Goal: Register for event/course

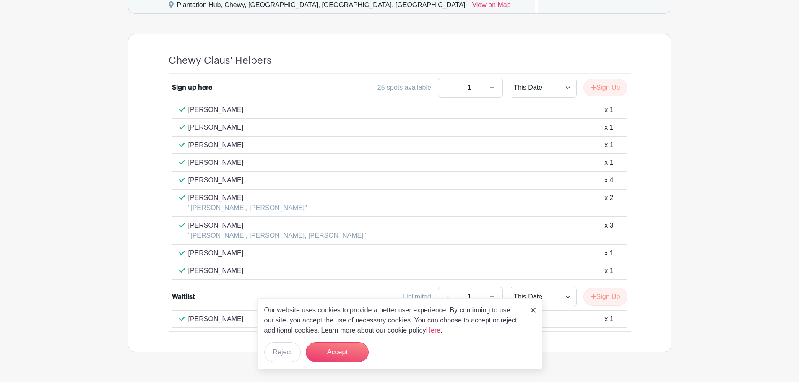
scroll to position [629, 0]
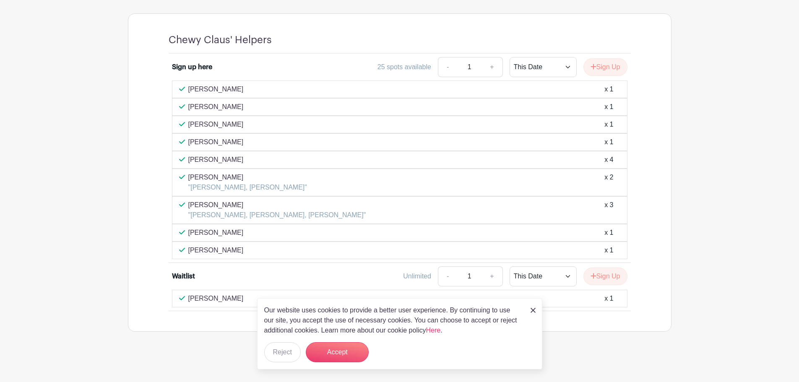
click at [532, 312] on img at bounding box center [533, 310] width 5 height 5
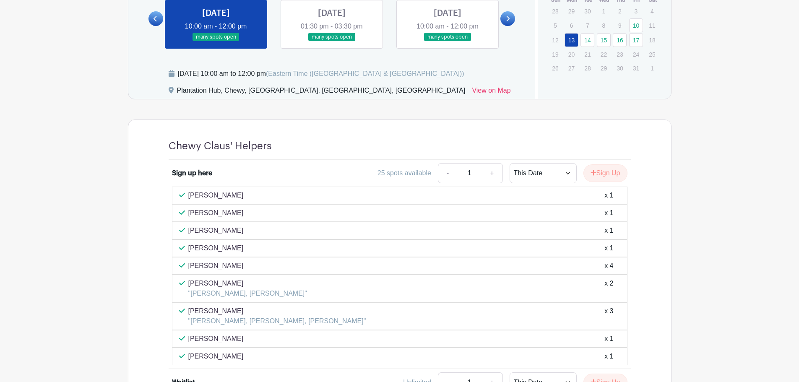
scroll to position [506, 0]
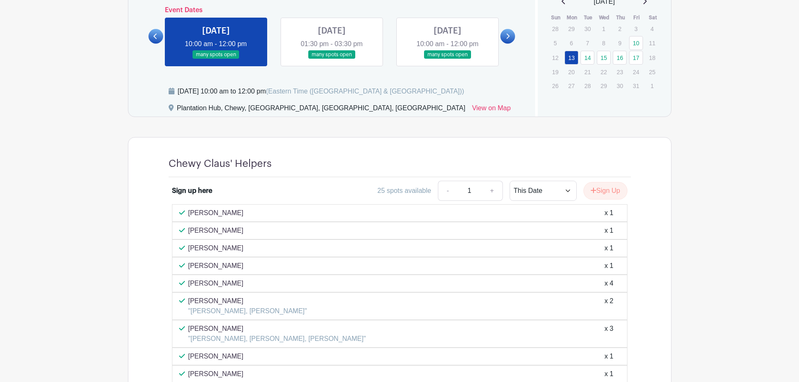
click at [216, 59] on link at bounding box center [216, 59] width 0 height 0
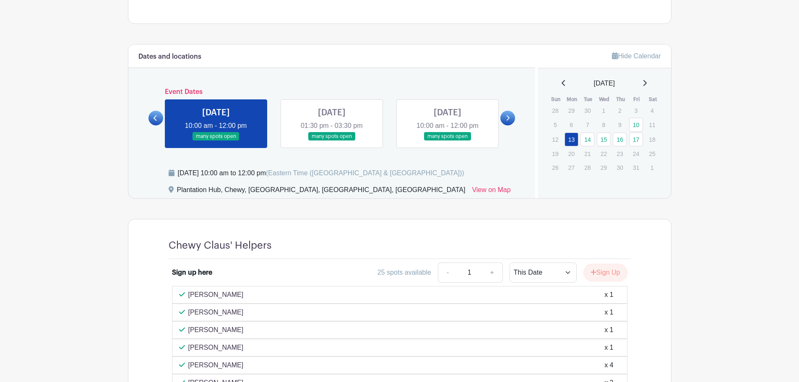
scroll to position [380, 0]
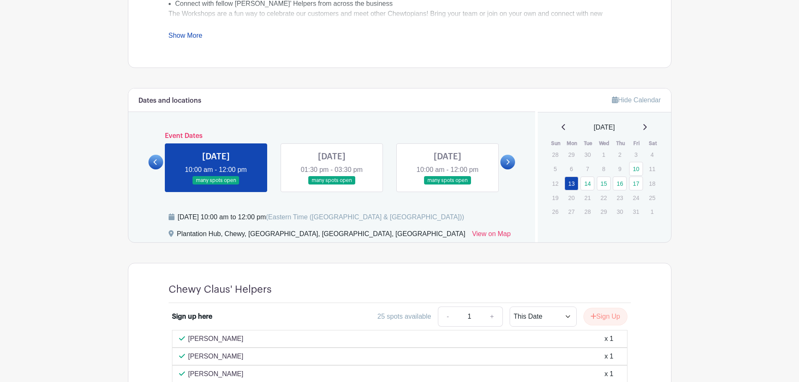
click at [332, 185] on link at bounding box center [332, 185] width 0 height 0
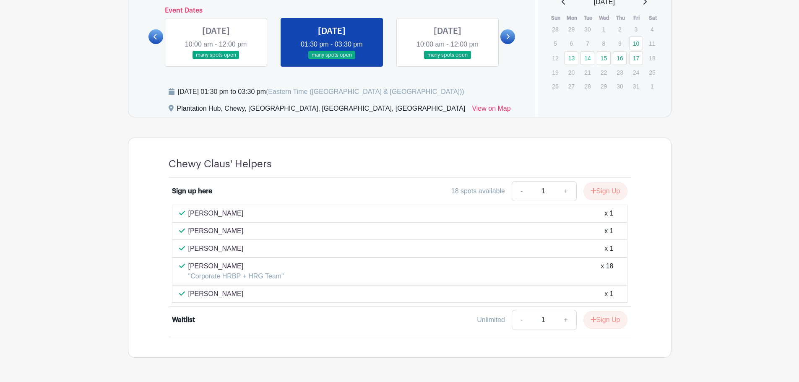
scroll to position [491, 0]
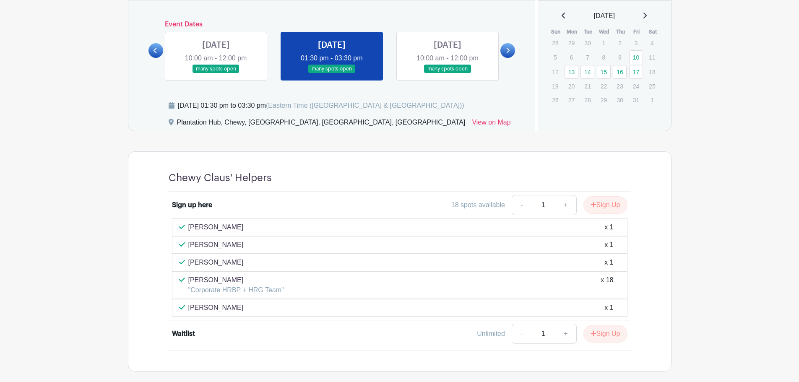
click at [216, 73] on link at bounding box center [216, 73] width 0 height 0
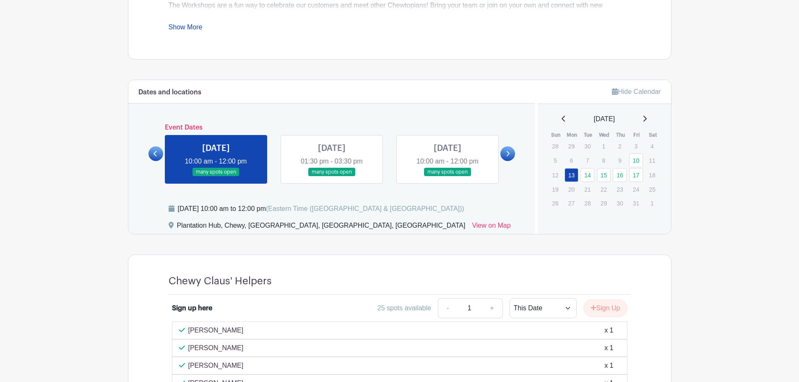
scroll to position [380, 0]
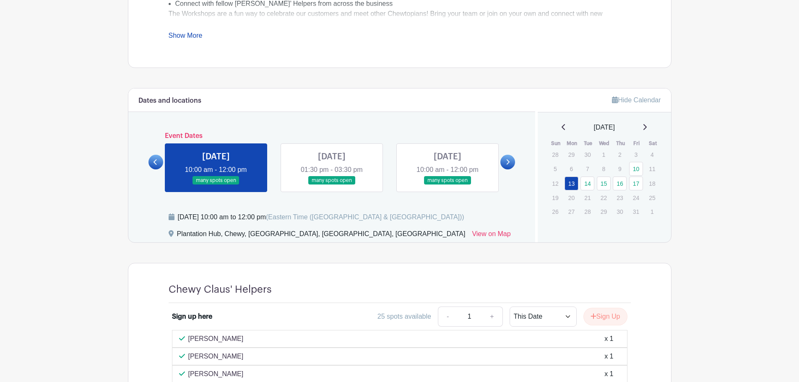
click at [332, 185] on link at bounding box center [332, 185] width 0 height 0
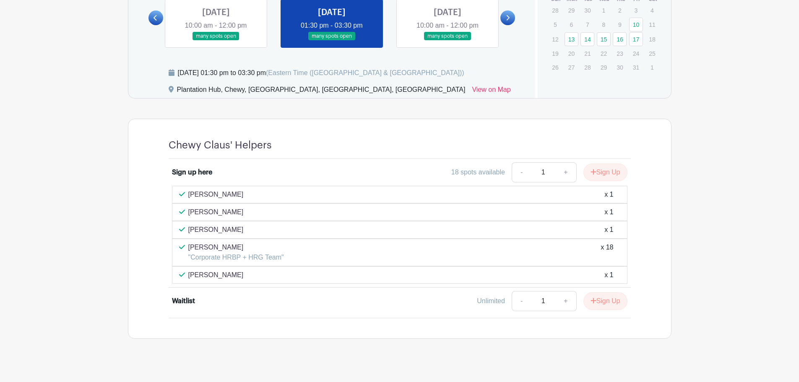
scroll to position [533, 0]
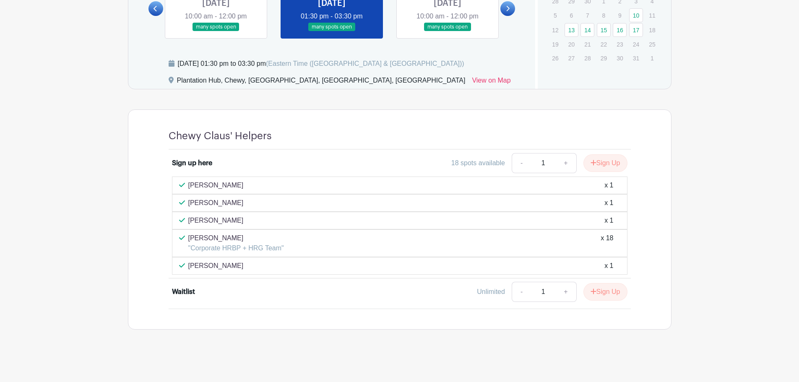
click at [216, 31] on link at bounding box center [216, 31] width 0 height 0
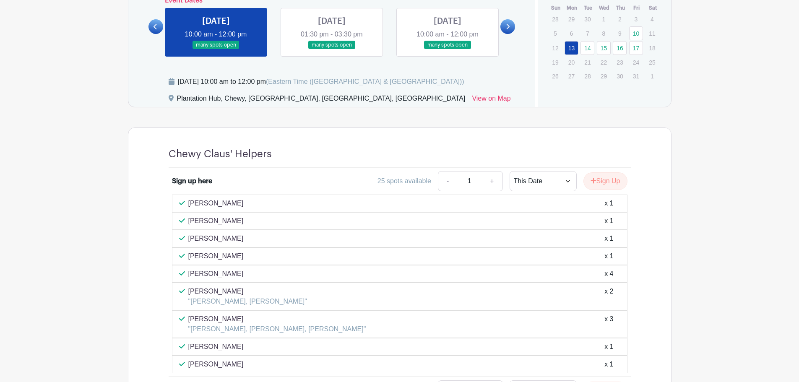
scroll to position [491, 0]
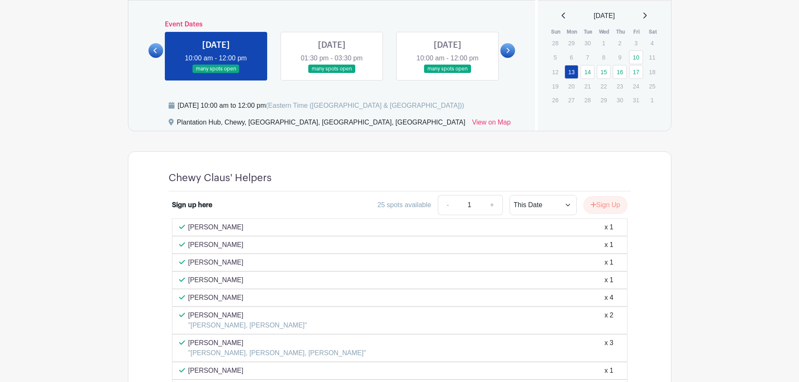
click at [332, 73] on link at bounding box center [332, 73] width 0 height 0
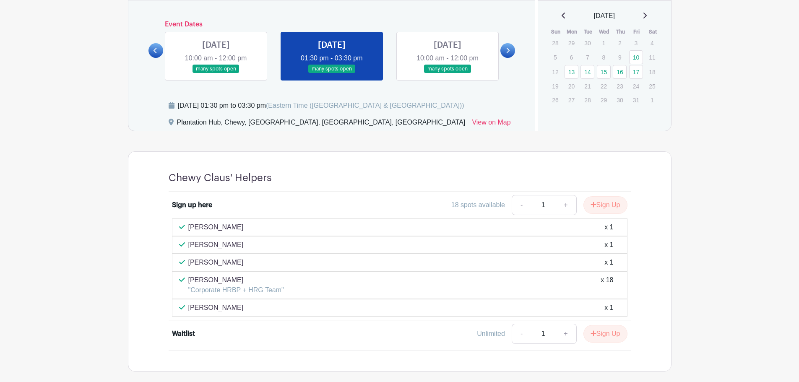
click at [448, 73] on link at bounding box center [448, 73] width 0 height 0
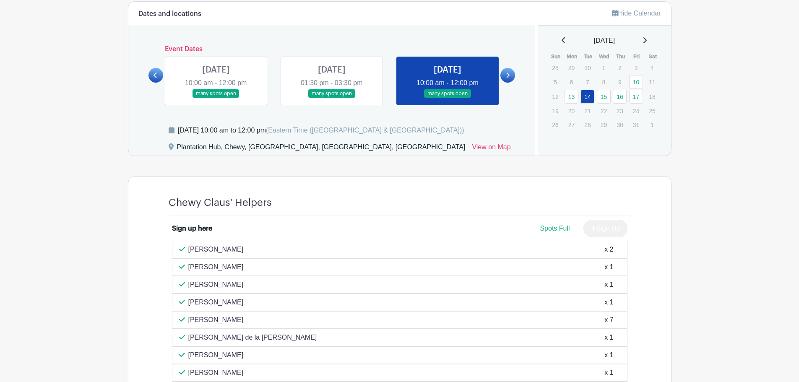
scroll to position [449, 0]
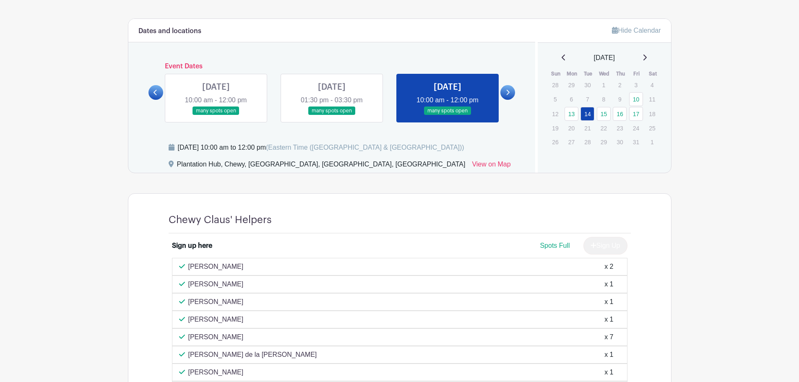
click at [511, 90] on link at bounding box center [508, 92] width 15 height 15
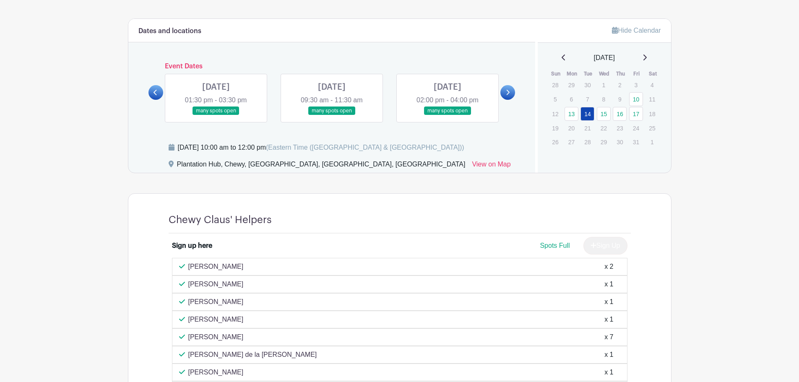
click at [216, 115] on link at bounding box center [216, 115] width 0 height 0
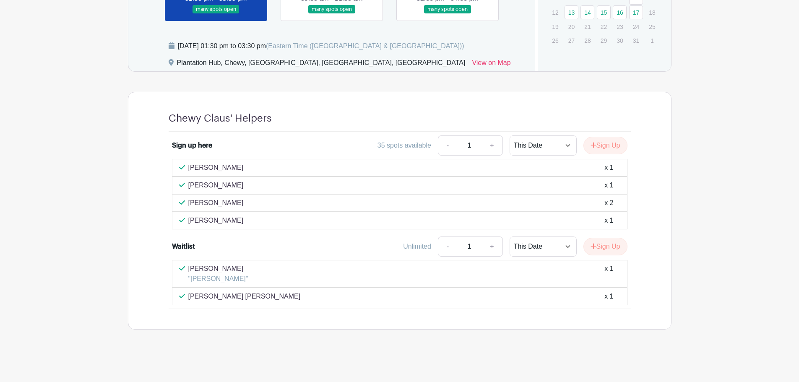
scroll to position [509, 0]
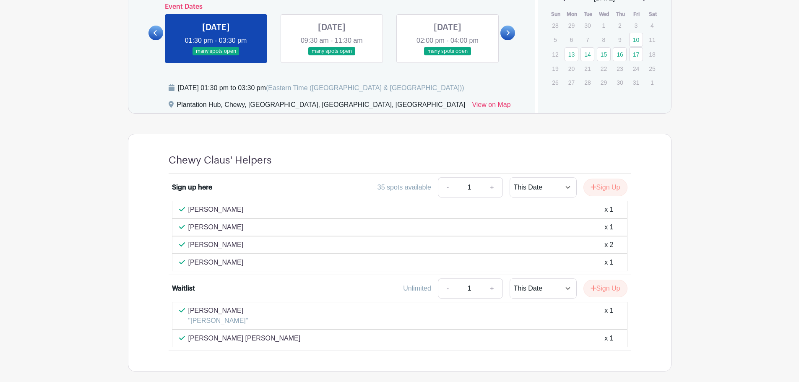
click at [332, 56] on link at bounding box center [332, 56] width 0 height 0
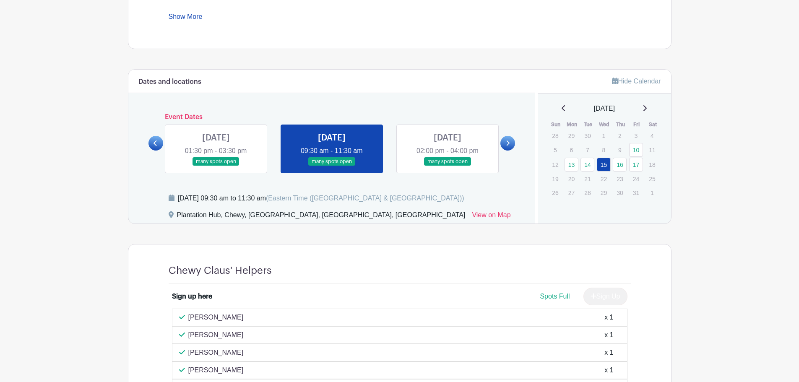
scroll to position [383, 0]
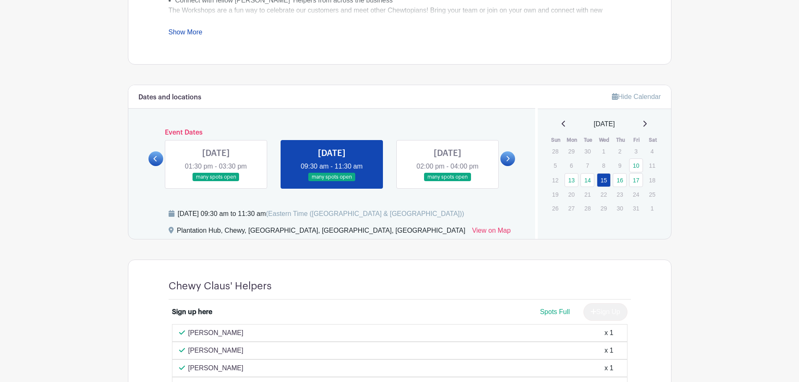
click at [448, 182] on link at bounding box center [448, 182] width 0 height 0
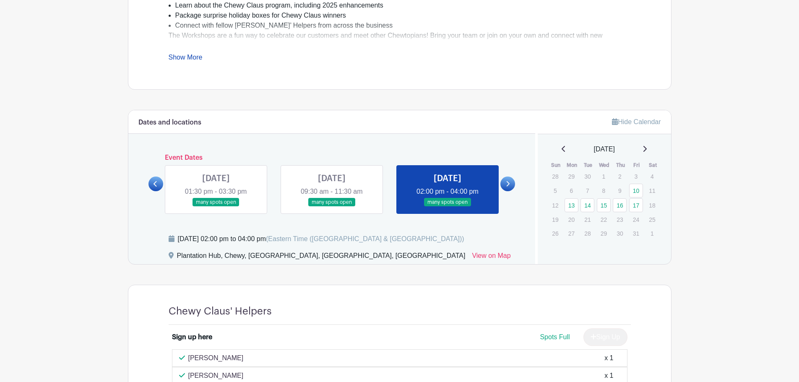
scroll to position [341, 0]
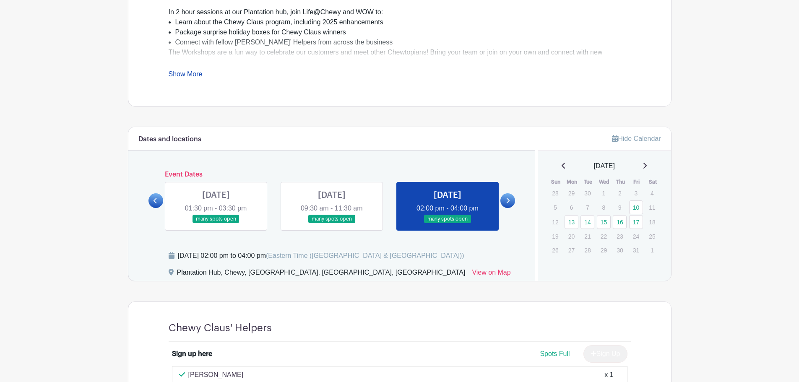
click at [511, 202] on link at bounding box center [508, 200] width 15 height 15
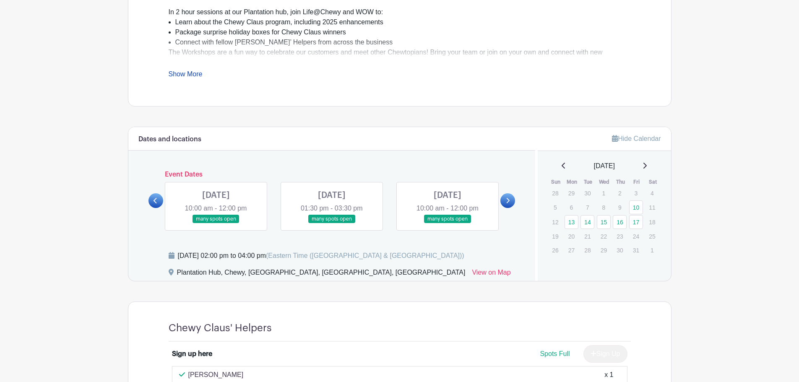
click at [216, 224] on link at bounding box center [216, 224] width 0 height 0
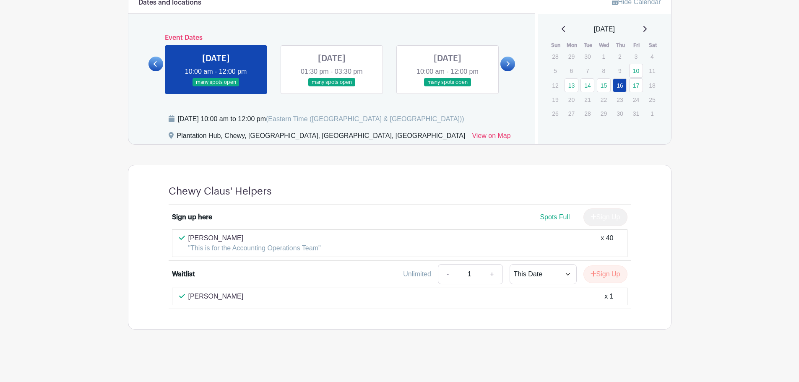
scroll to position [478, 0]
click at [332, 87] on link at bounding box center [332, 87] width 0 height 0
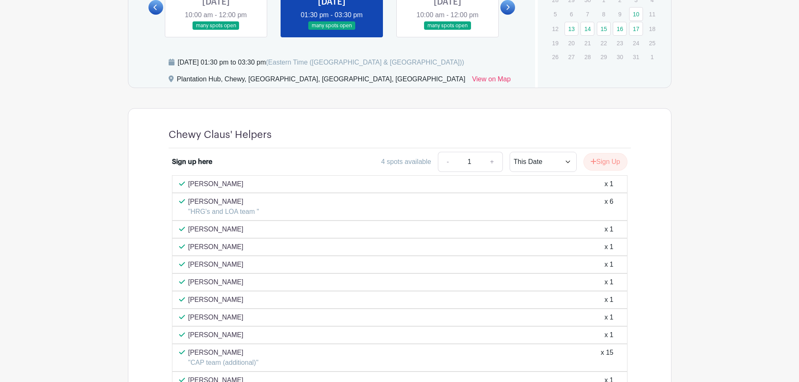
scroll to position [520, 0]
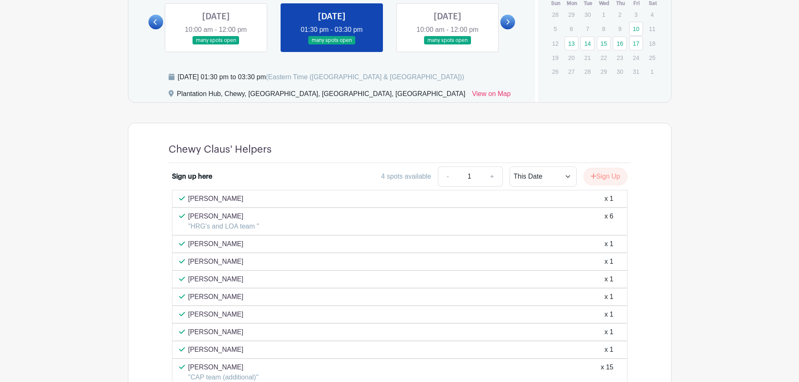
click at [448, 45] on link at bounding box center [448, 45] width 0 height 0
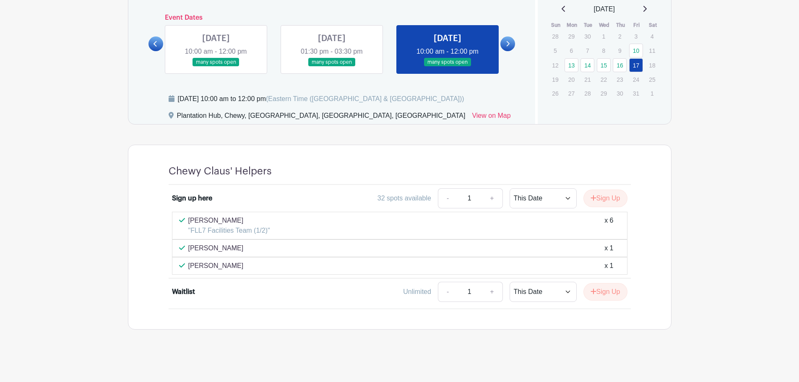
scroll to position [498, 0]
click at [506, 44] on icon at bounding box center [508, 44] width 4 height 6
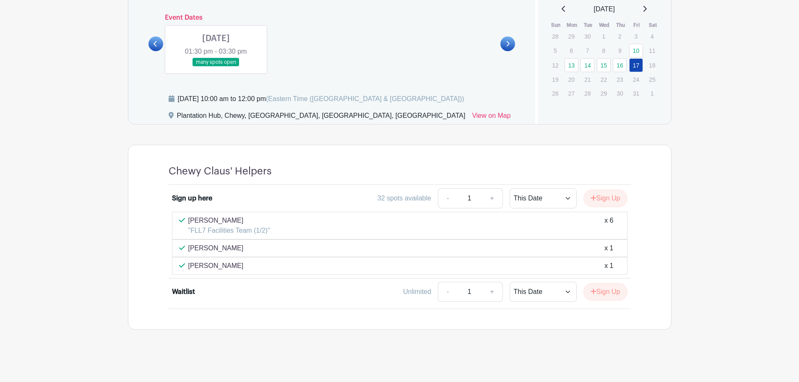
click at [216, 67] on link at bounding box center [216, 67] width 0 height 0
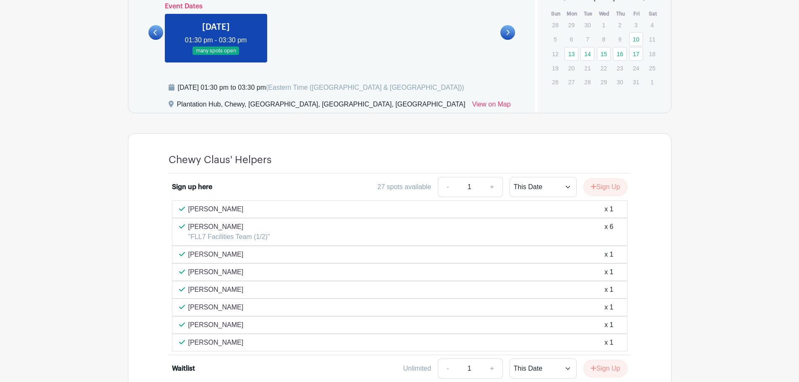
scroll to position [498, 0]
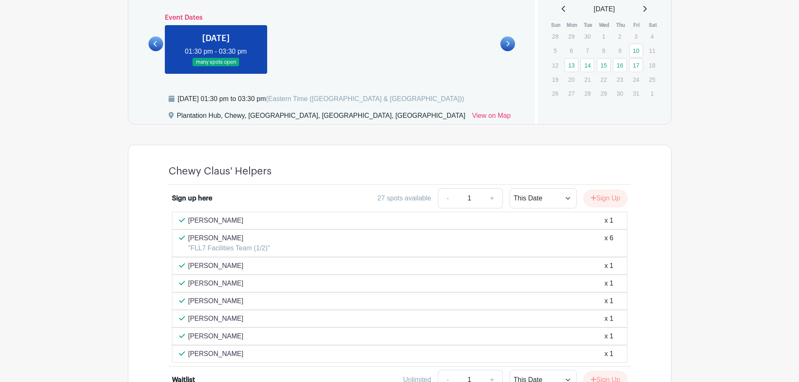
click at [509, 41] on icon at bounding box center [508, 44] width 4 height 6
click at [153, 45] on link at bounding box center [156, 44] width 15 height 15
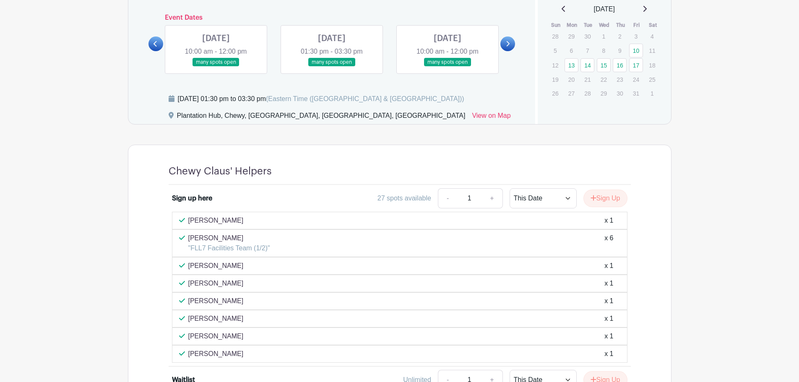
click at [153, 45] on link at bounding box center [156, 44] width 15 height 15
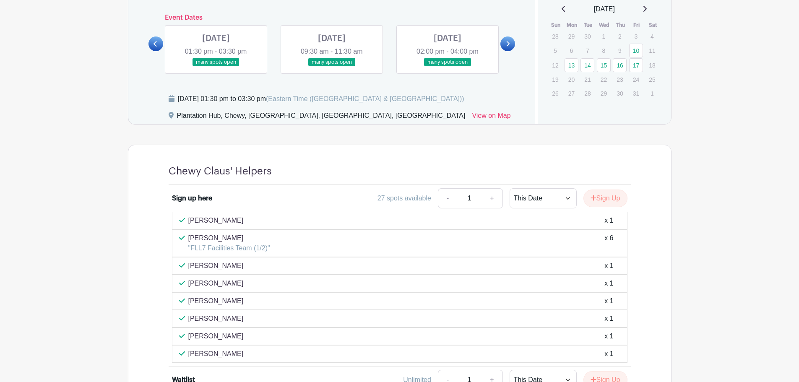
click at [153, 45] on link at bounding box center [156, 44] width 15 height 15
click at [216, 67] on link at bounding box center [216, 67] width 0 height 0
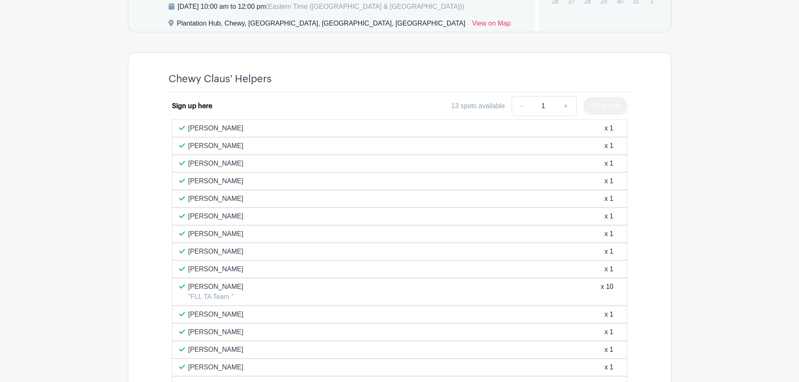
scroll to position [498, 0]
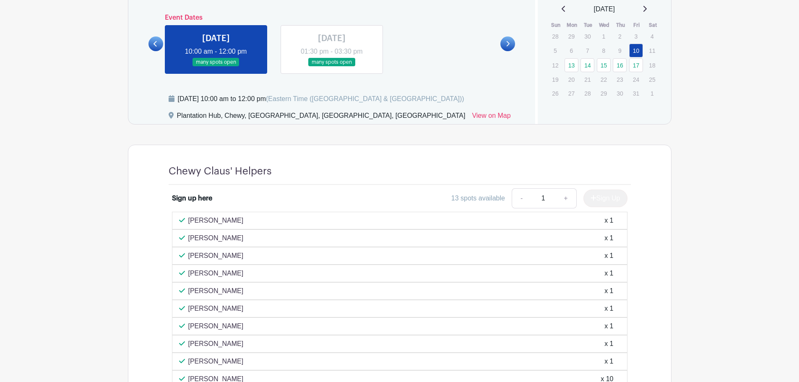
click at [332, 67] on link at bounding box center [332, 67] width 0 height 0
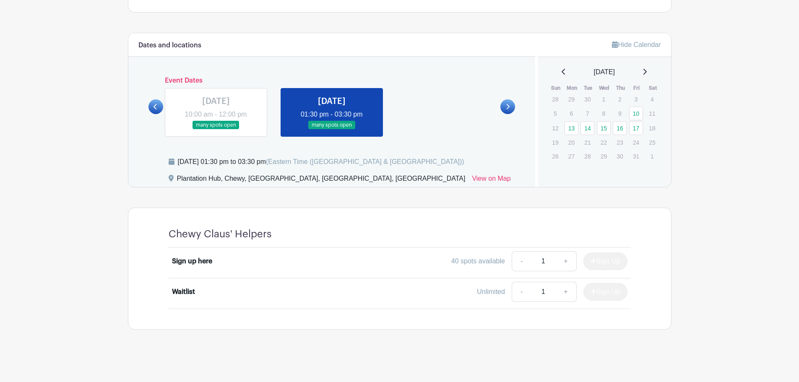
scroll to position [435, 0]
click at [506, 105] on icon at bounding box center [508, 107] width 4 height 6
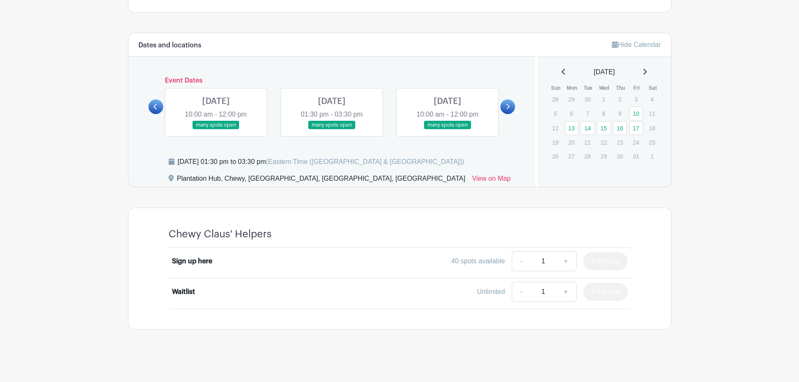
click at [216, 130] on link at bounding box center [216, 130] width 0 height 0
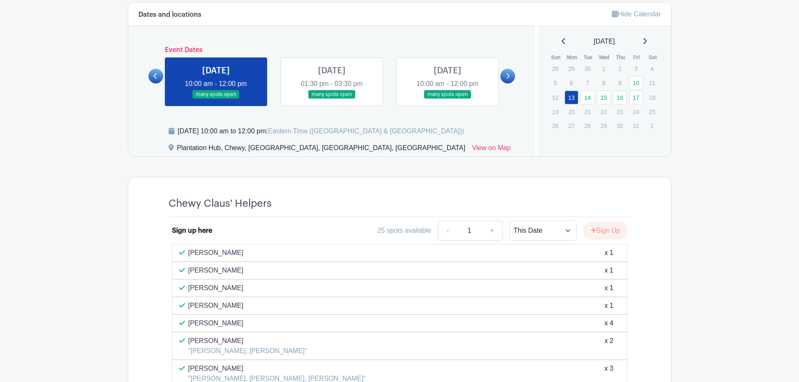
scroll to position [464, 0]
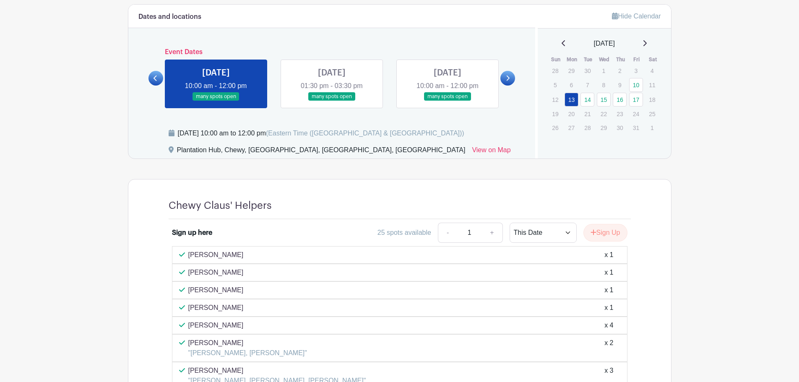
click at [332, 101] on link at bounding box center [332, 101] width 0 height 0
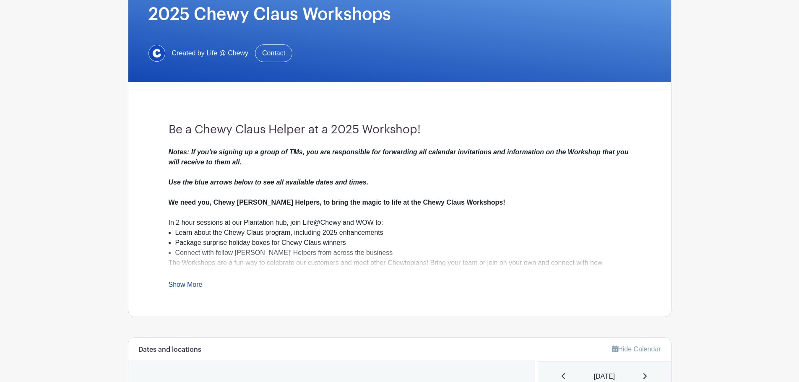
scroll to position [128, 0]
